Goal: Register for event/course

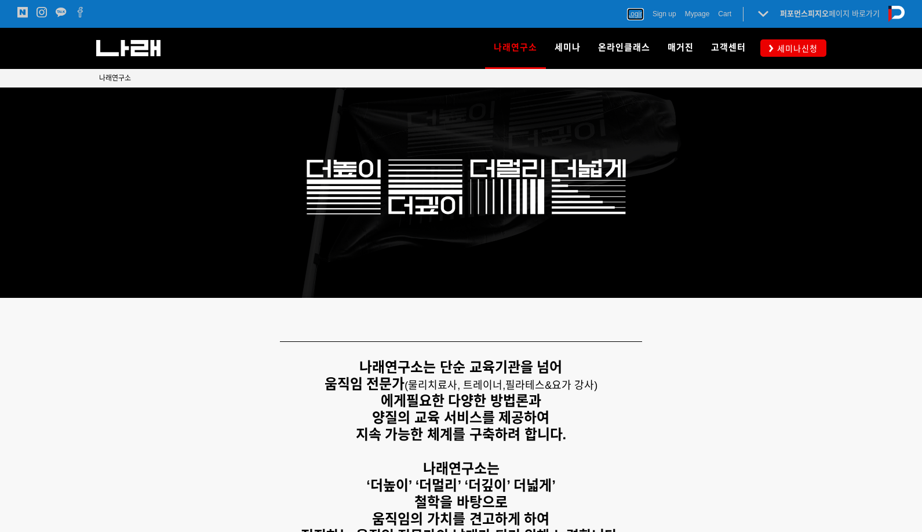
click at [627, 11] on span "Login" at bounding box center [635, 14] width 17 height 12
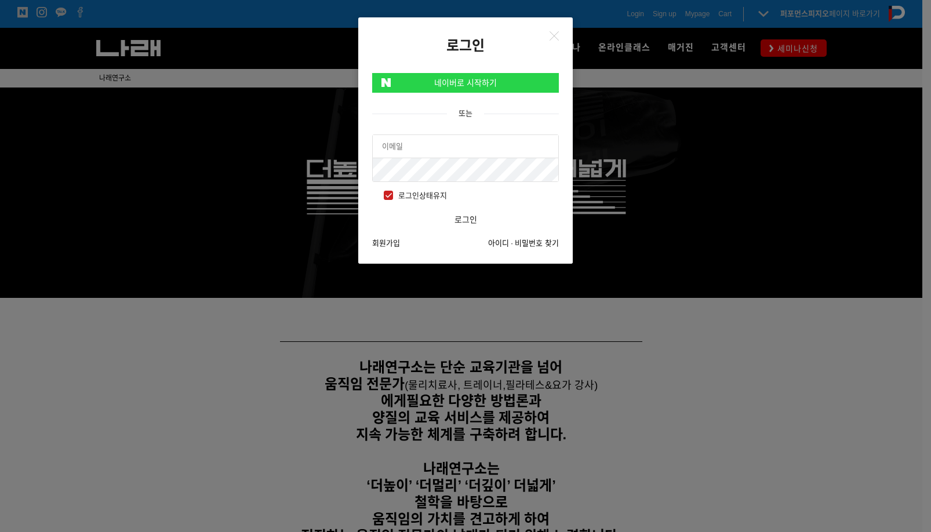
click at [448, 151] on input "text" at bounding box center [465, 146] width 185 height 23
click at [393, 197] on span "로그인상태유지" at bounding box center [415, 195] width 63 height 13
click at [380, 197] on input "로그인상태유지" at bounding box center [376, 194] width 8 height 8
checkbox input "false"
click at [422, 152] on input "text" at bounding box center [465, 146] width 185 height 23
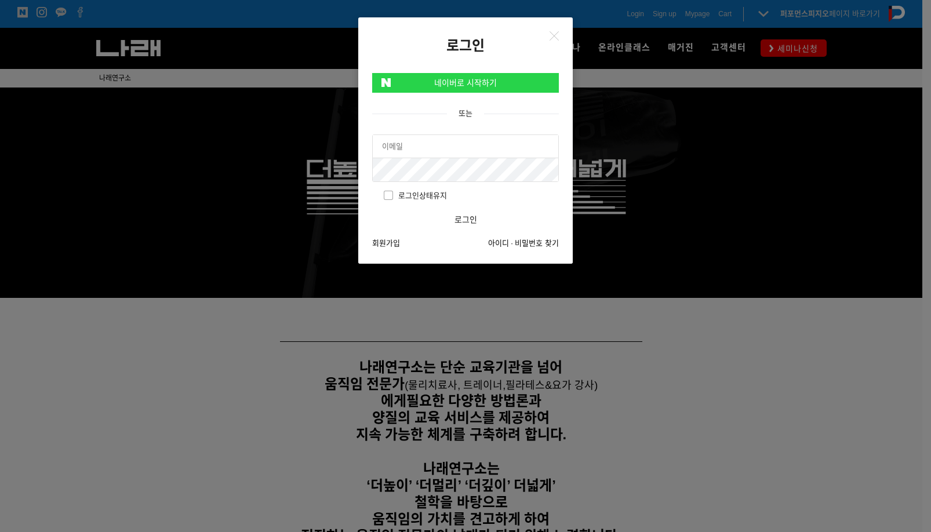
type input "ㄱ"
type input "[EMAIL_ADDRESS][DOMAIN_NAME]"
click at [372, 208] on button "로그인" at bounding box center [465, 219] width 187 height 23
click at [552, 40] on icon "Close" at bounding box center [553, 35] width 9 height 9
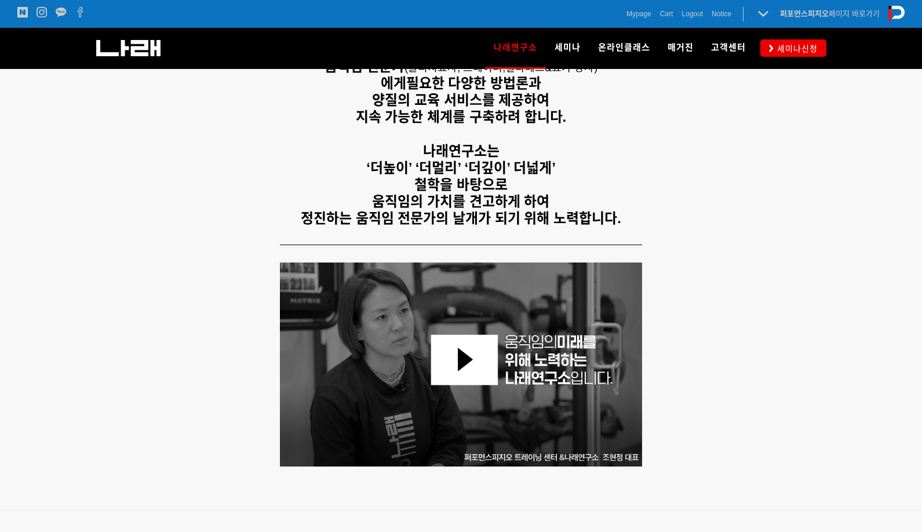
scroll to position [375, 0]
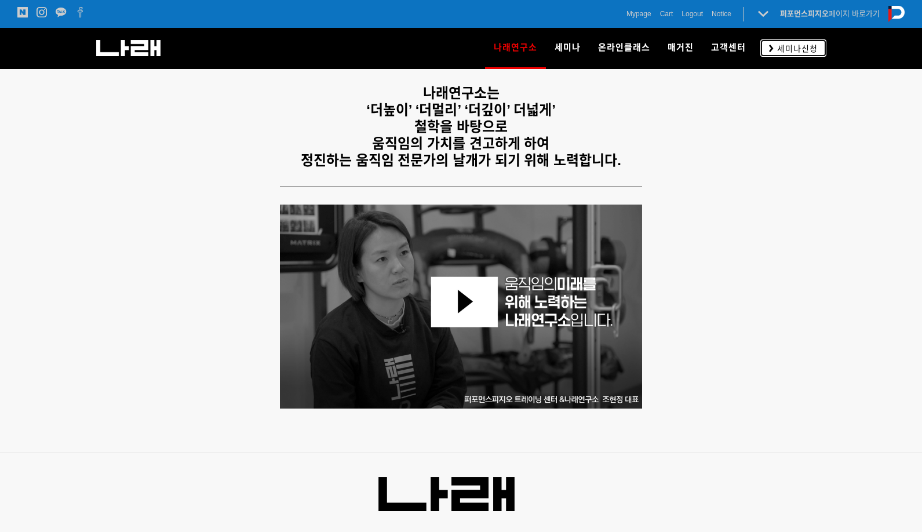
click at [803, 43] on span "세미나신청" at bounding box center [796, 49] width 44 height 12
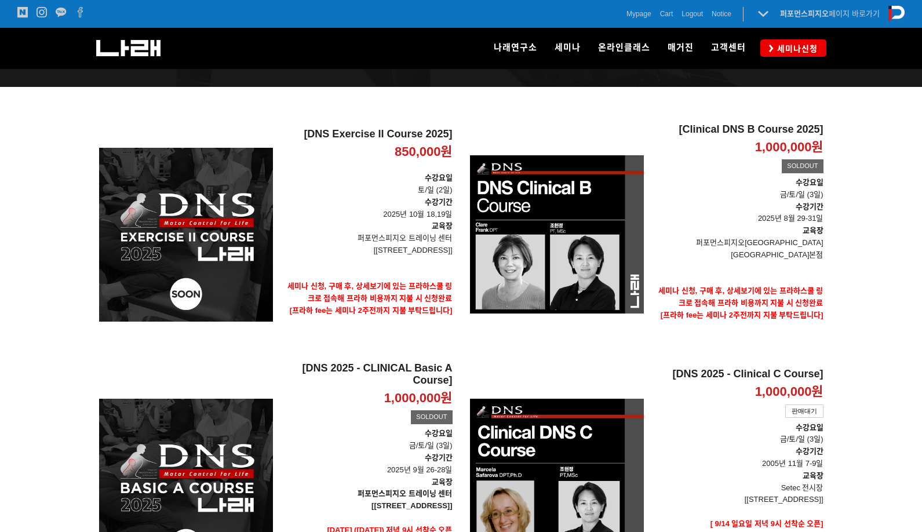
scroll to position [260, 0]
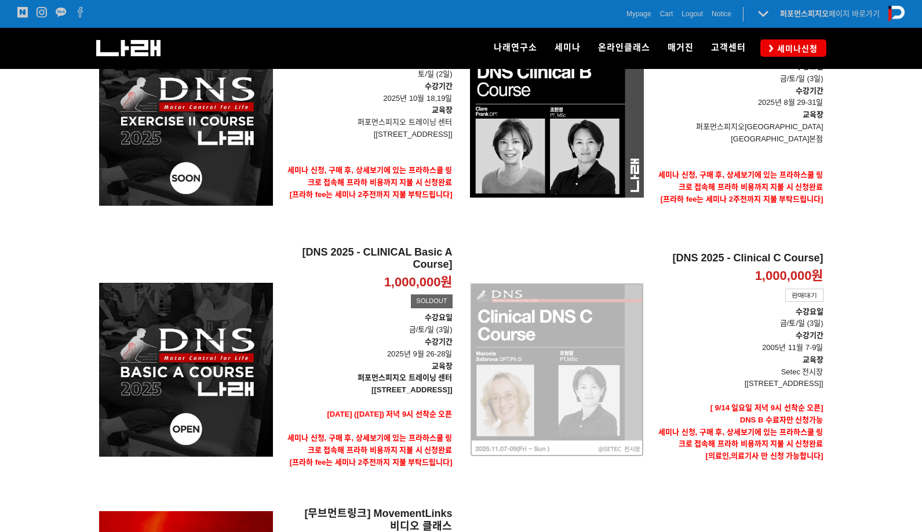
click at [558, 318] on div "[DNS 2025 - Clinical C Course] 1,000,000원 TIME SALE 판매대기" at bounding box center [557, 369] width 174 height 259
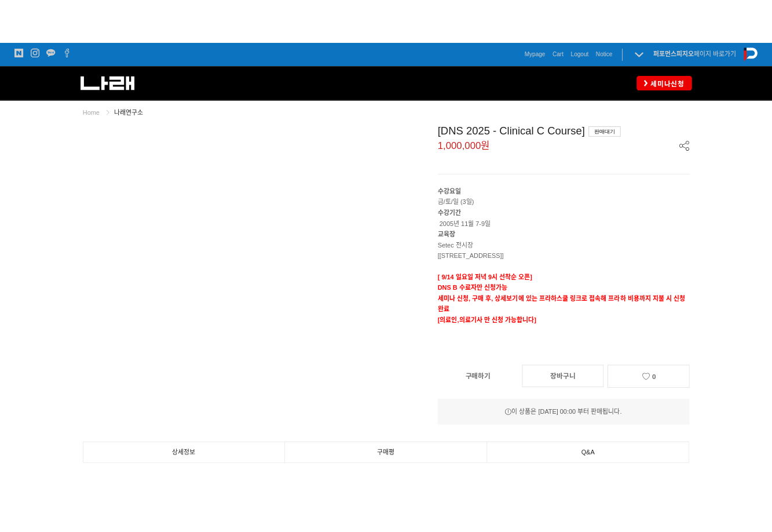
scroll to position [58, 0]
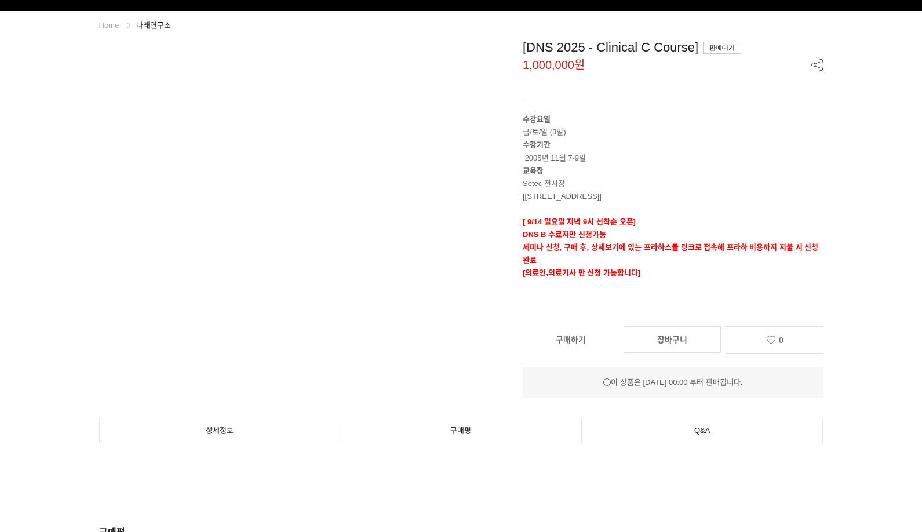
click at [568, 261] on p "세미나 신청, 구매 후, 상세보기에 있는 프라하스쿨 링크로 접속해 프라하 비용까지 지불 시 신청완료" at bounding box center [673, 253] width 301 height 25
drag, startPoint x: 559, startPoint y: 229, endPoint x: 596, endPoint y: 244, distance: 39.5
click at [596, 244] on div "수강요일 금/토/일 (3일) 수강기간 2005년 11월 7-9일 교육장 Setec 전시장 [서울 강남구 남부순환로 3104 SETEC] [ 9…" at bounding box center [673, 209] width 301 height 192
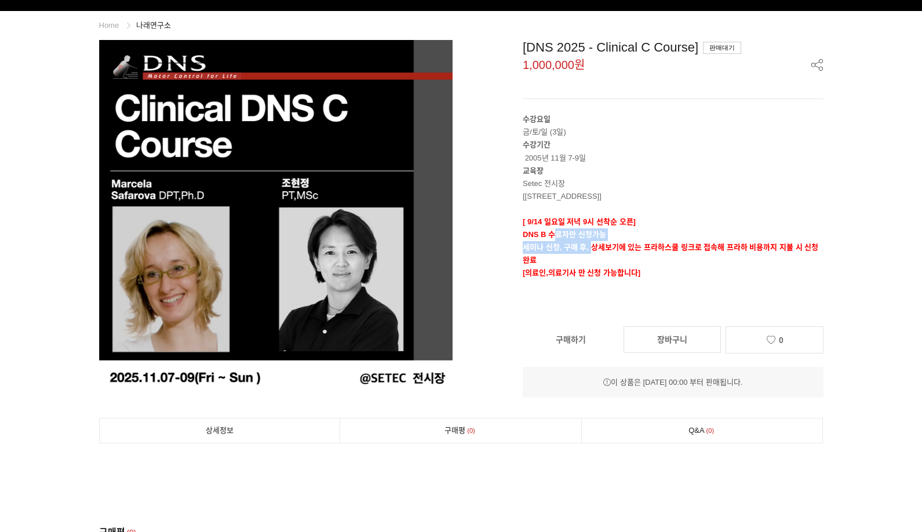
drag, startPoint x: 596, startPoint y: 244, endPoint x: 599, endPoint y: 256, distance: 12.1
click at [596, 245] on strong "세미나 신청, 구매 후, 상세보기에 있는 프라하스쿨 링크로 접속해 프라하 비용까지 지불 시 신청완료" at bounding box center [671, 253] width 296 height 21
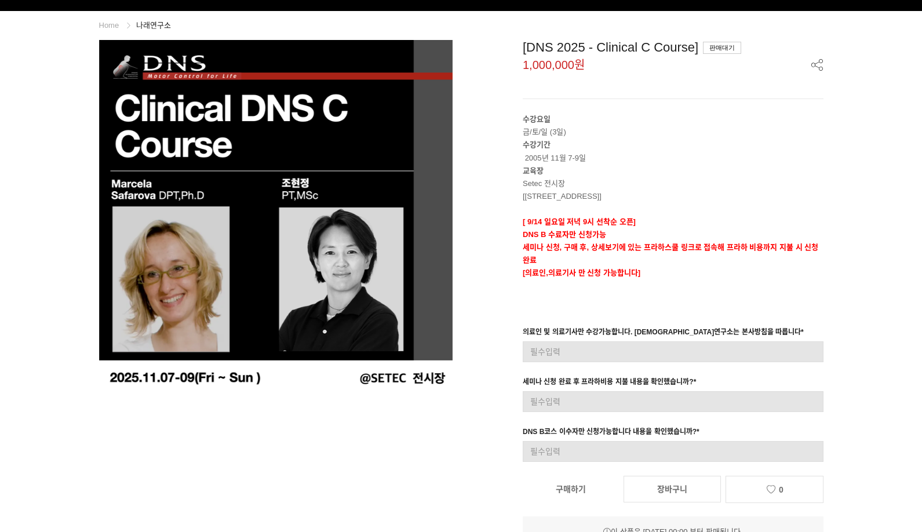
click at [604, 251] on strong "세미나 신청, 구매 후, 상세보기에 있는 프라하스쿨 링크로 접속해 프라하 비용까지 지불 시 신청완료" at bounding box center [671, 253] width 296 height 21
drag, startPoint x: 592, startPoint y: 245, endPoint x: 623, endPoint y: 250, distance: 31.8
click at [609, 246] on div "수강요일 금/토/일 (3일) 수강기간 2005년 11월 7-9일 교육장 Setec 전시장 [서울 강남구 남부순환로 3104 SETEC] [ 9…" at bounding box center [673, 209] width 301 height 192
click at [623, 252] on p "세미나 신청, 구매 후, 상세보기에 있는 프라하스쿨 링크로 접속해 프라하 비용까지 지불 시 신청완료" at bounding box center [673, 253] width 301 height 25
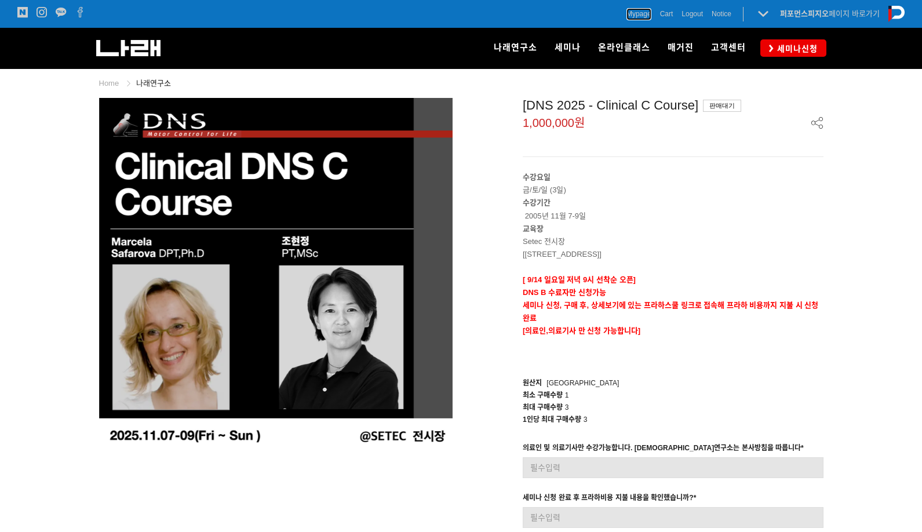
click at [626, 13] on span "Mypage" at bounding box center [638, 14] width 25 height 12
